Goal: Entertainment & Leisure: Consume media (video, audio)

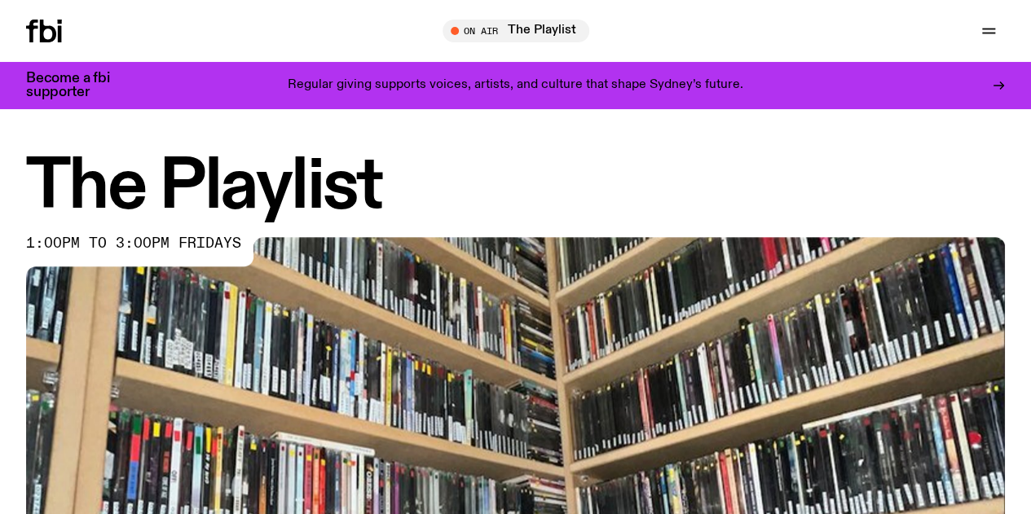
click at [0, 0] on icon "button" at bounding box center [0, 0] width 0 height 0
click at [0, 0] on link "About Us" at bounding box center [0, 0] width 0 height 0
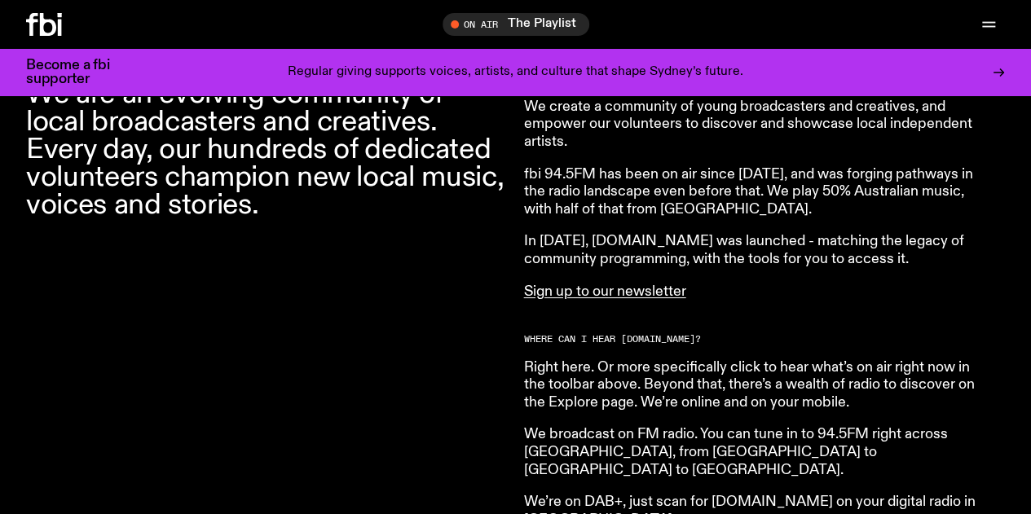
scroll to position [728, 0]
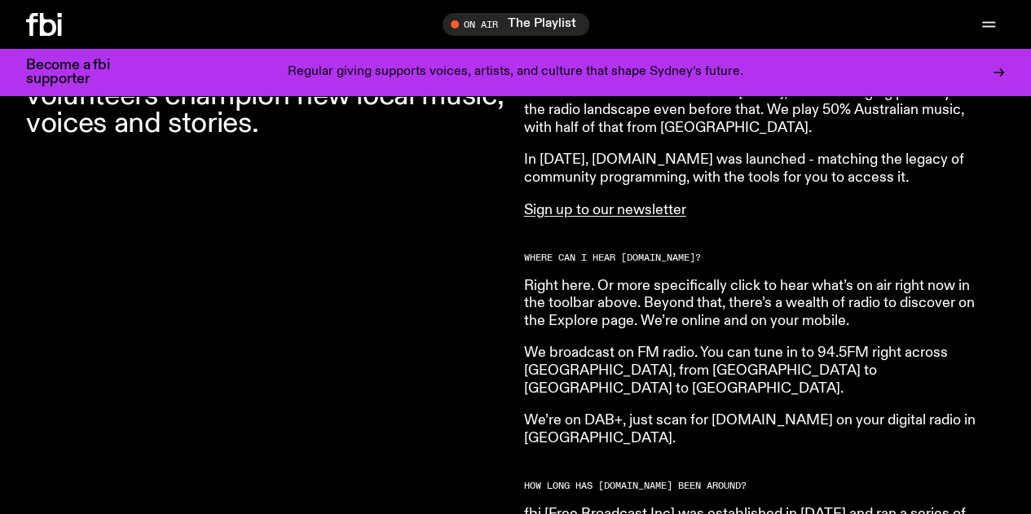
click at [0, 0] on span "Tune in live" at bounding box center [0, 0] width 0 height 0
click at [833, 456] on link "The Playlist" at bounding box center [843, 458] width 68 height 13
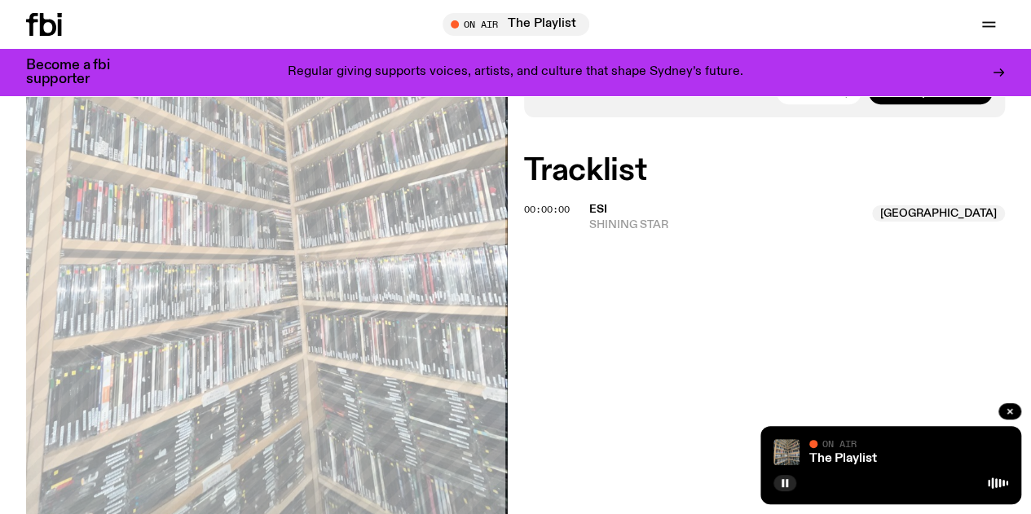
scroll to position [161, 0]
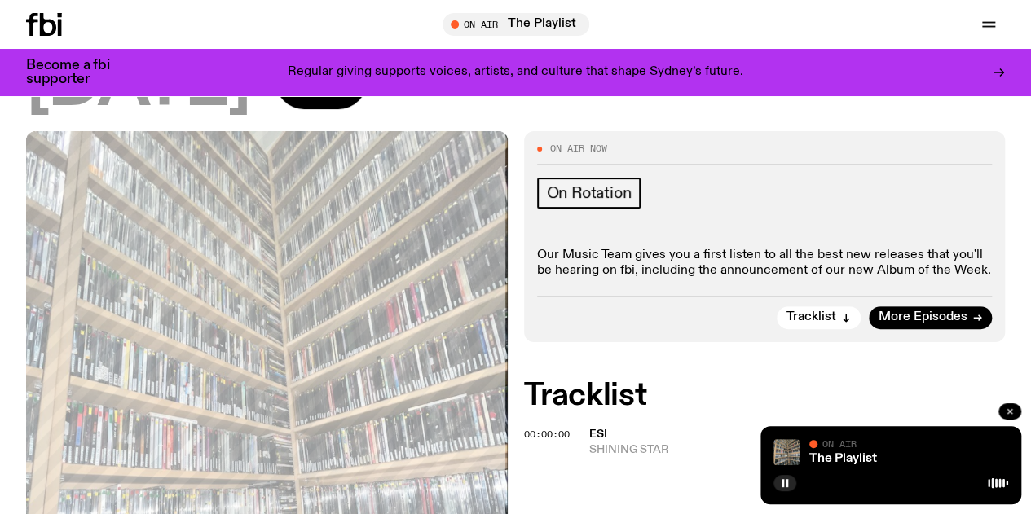
click at [1010, 411] on icon "button" at bounding box center [1010, 411] width 5 height 5
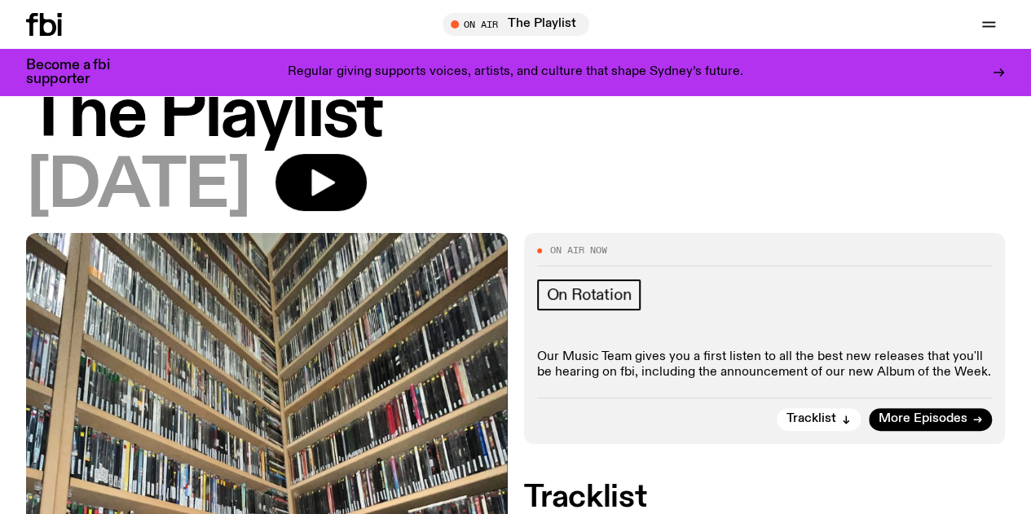
scroll to position [0, 0]
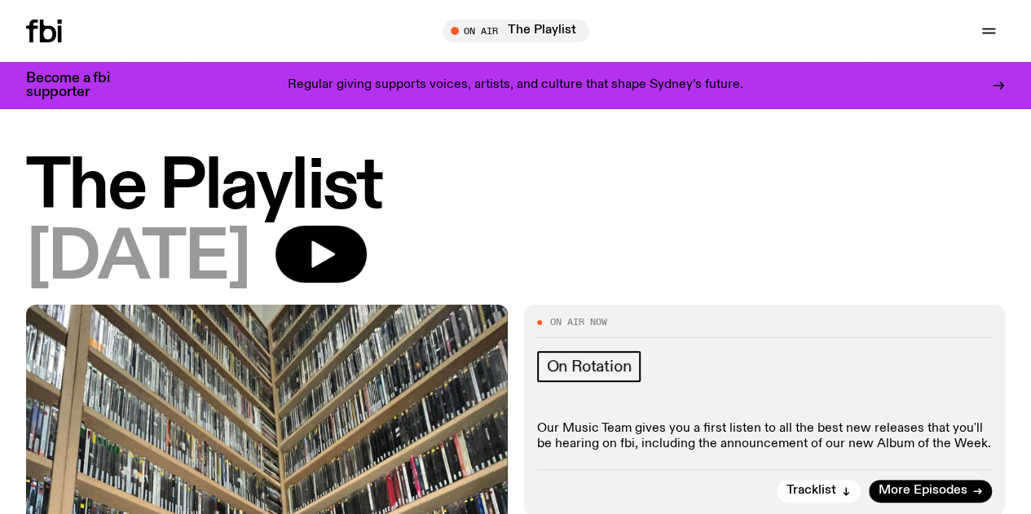
click at [62, 33] on icon at bounding box center [44, 31] width 36 height 23
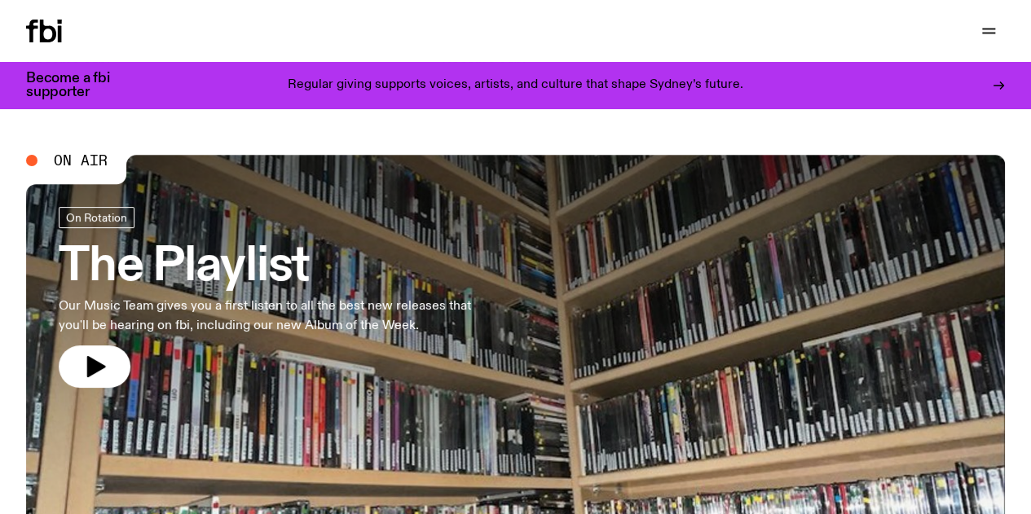
click at [0, 0] on link "Schedule" at bounding box center [0, 0] width 0 height 0
